Goal: Task Accomplishment & Management: Use online tool/utility

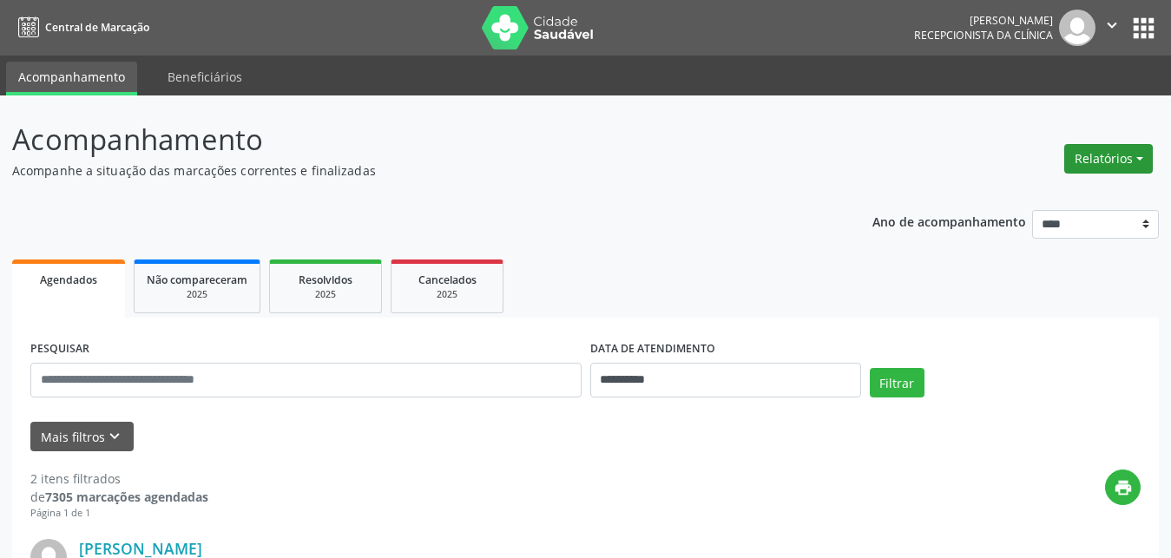
click at [1086, 152] on button "Relatórios" at bounding box center [1108, 159] width 89 height 30
click at [1006, 194] on link "Agendamentos" at bounding box center [1060, 196] width 187 height 24
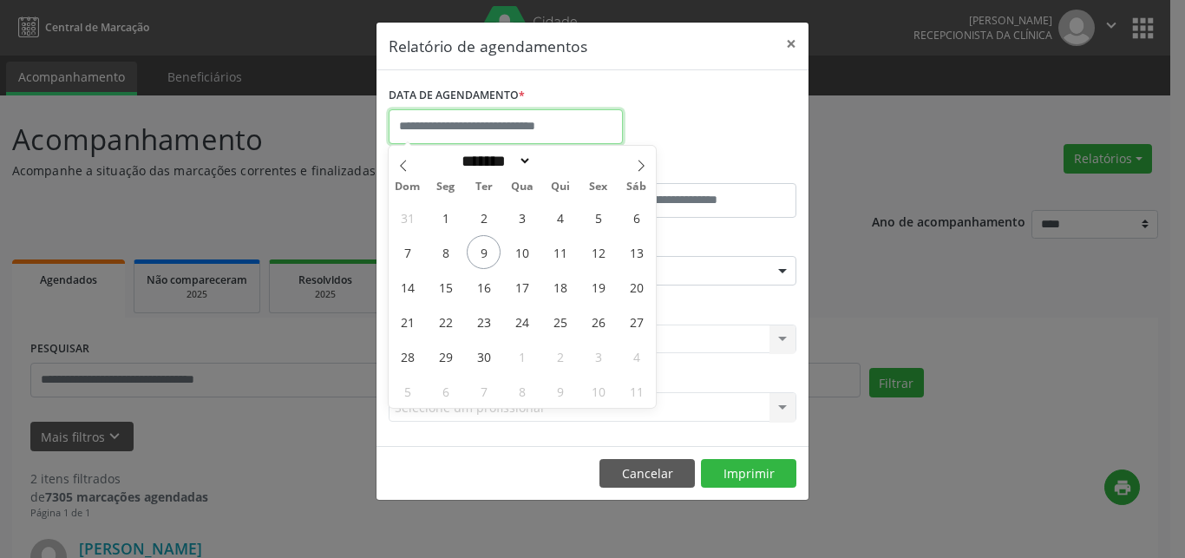
click at [515, 123] on input "text" at bounding box center [506, 126] width 234 height 35
click at [476, 252] on span "9" at bounding box center [484, 252] width 34 height 34
type input "**********"
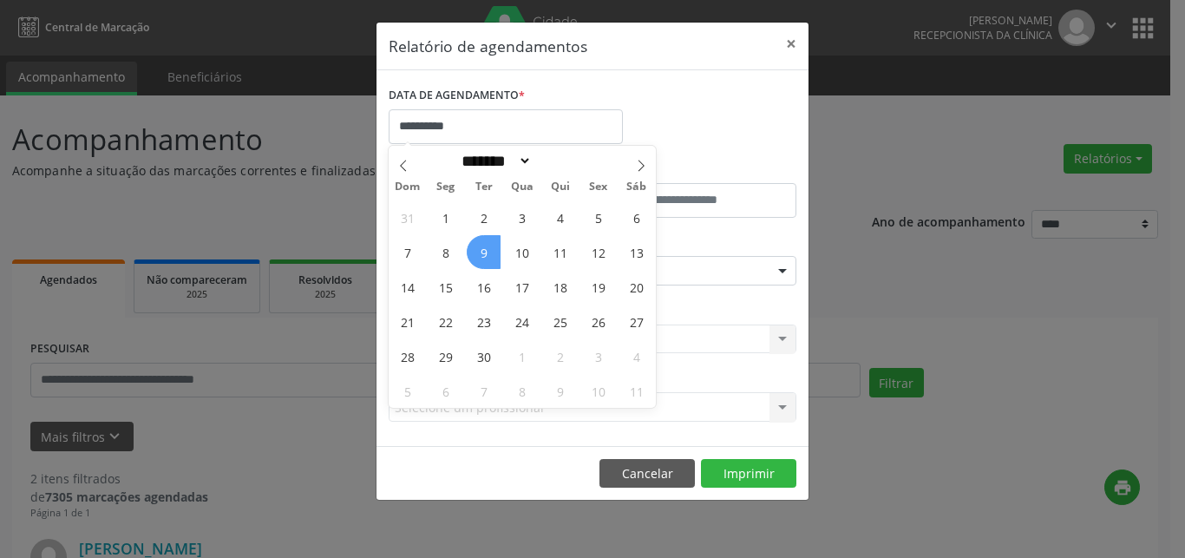
click at [476, 253] on span "9" at bounding box center [484, 252] width 34 height 34
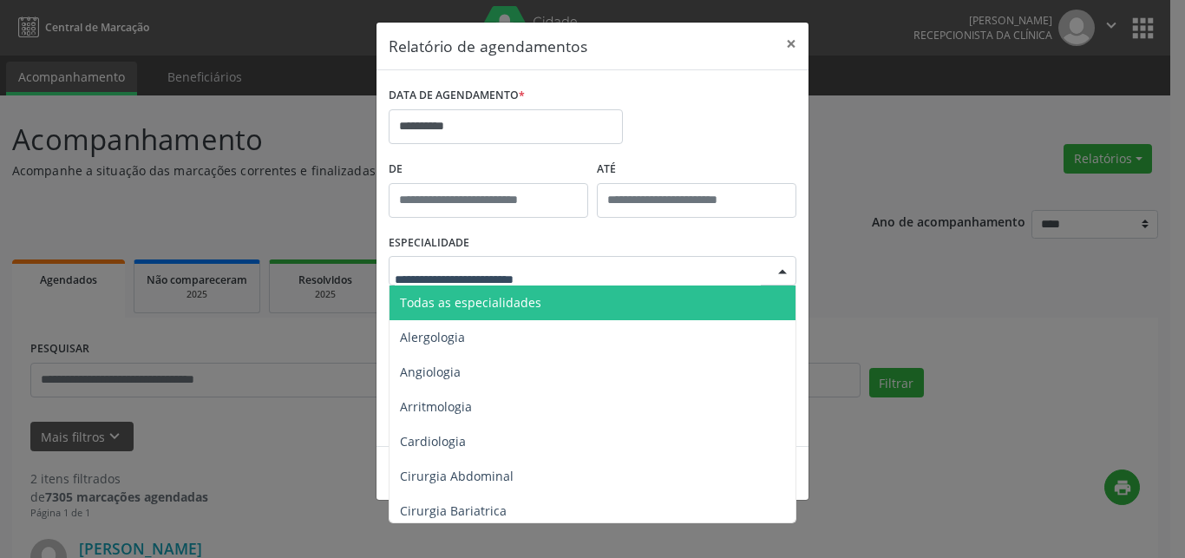
click at [456, 312] on span "Todas as especialidades" at bounding box center [594, 303] width 409 height 35
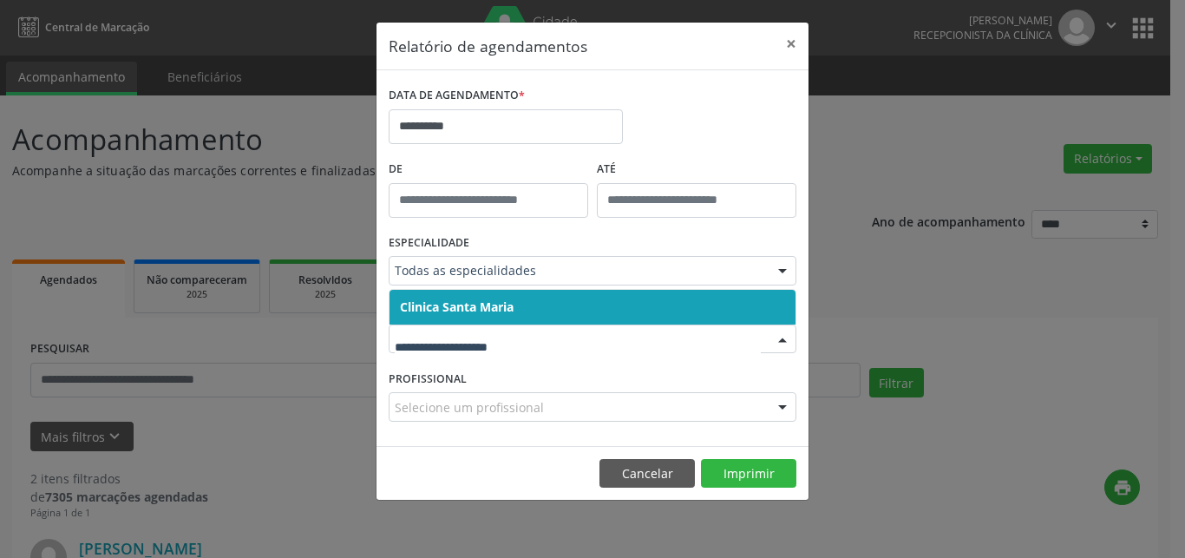
drag, startPoint x: 447, startPoint y: 331, endPoint x: 443, endPoint y: 340, distance: 10.2
click at [456, 305] on span "Clinica Santa Maria" at bounding box center [457, 307] width 114 height 16
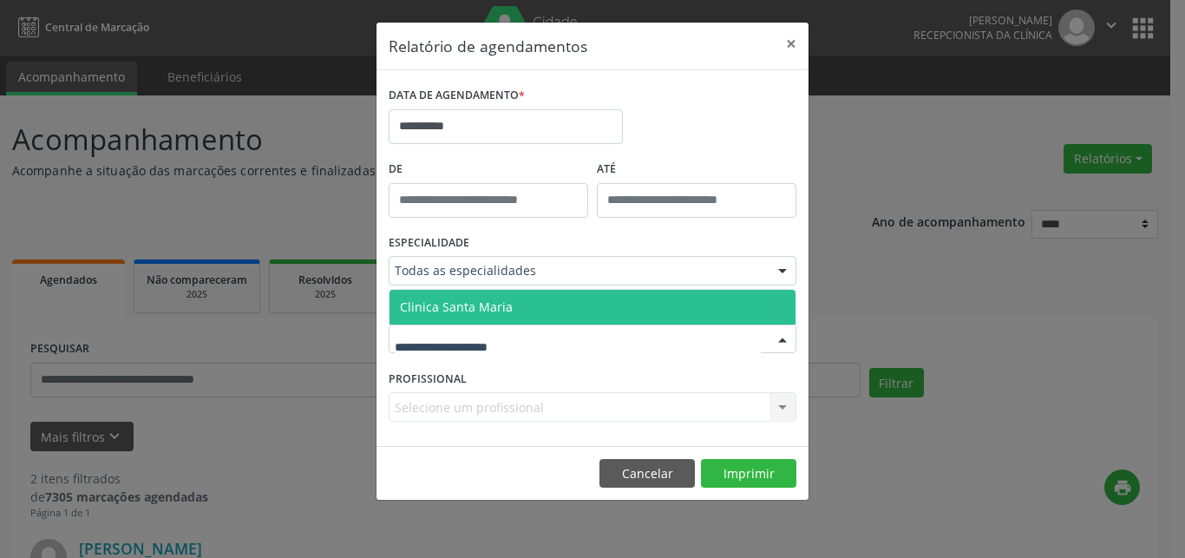
click at [457, 303] on span "Clinica Santa Maria" at bounding box center [456, 307] width 113 height 16
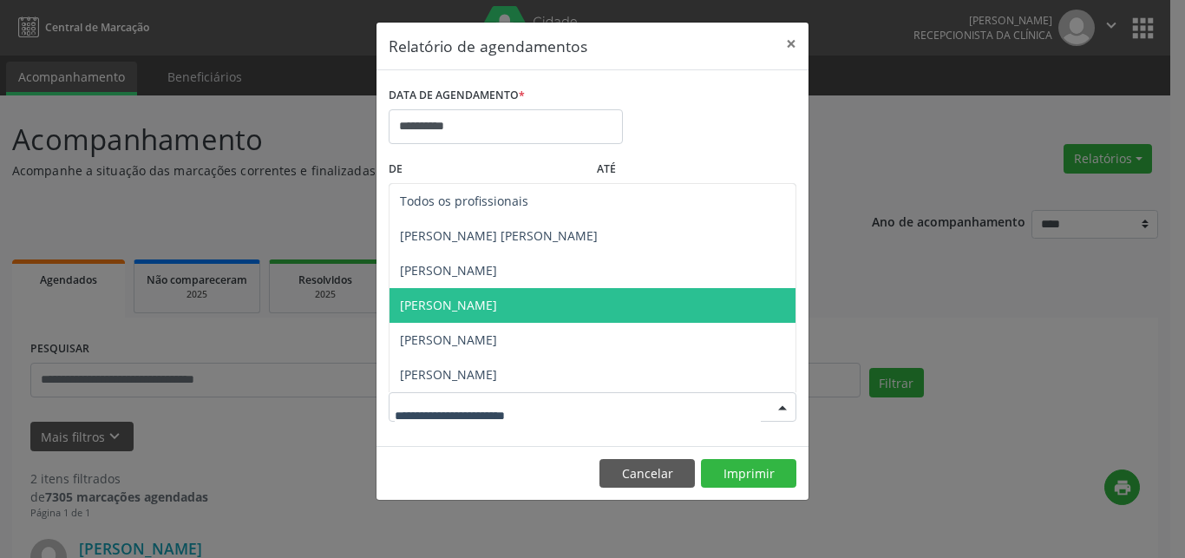
click at [470, 303] on span "[PERSON_NAME]" at bounding box center [448, 305] width 97 height 16
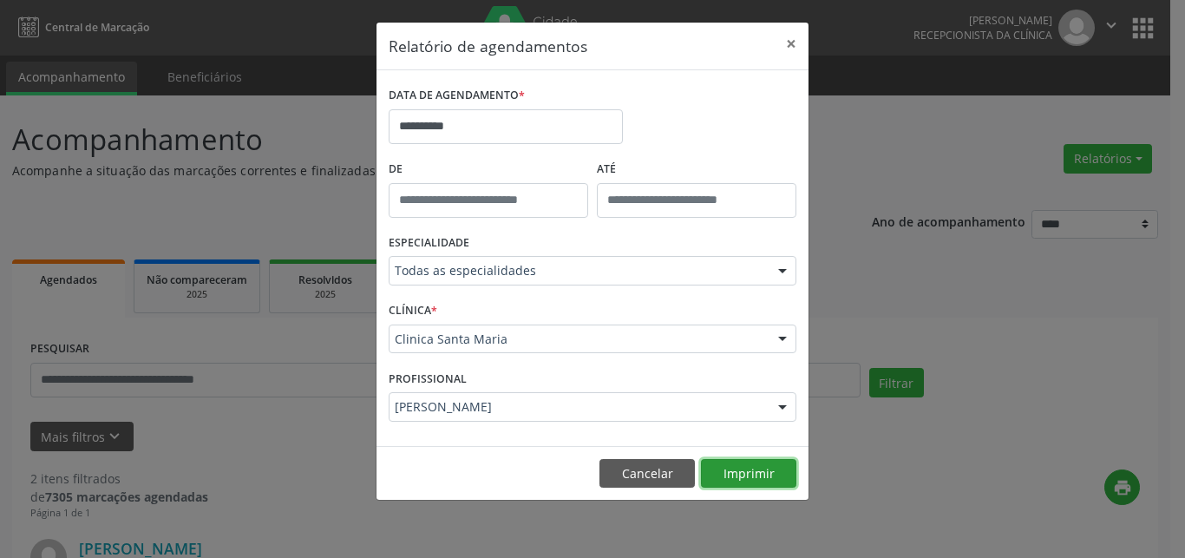
click at [752, 467] on button "Imprimir" at bounding box center [748, 474] width 95 height 30
